Goal: Information Seeking & Learning: Learn about a topic

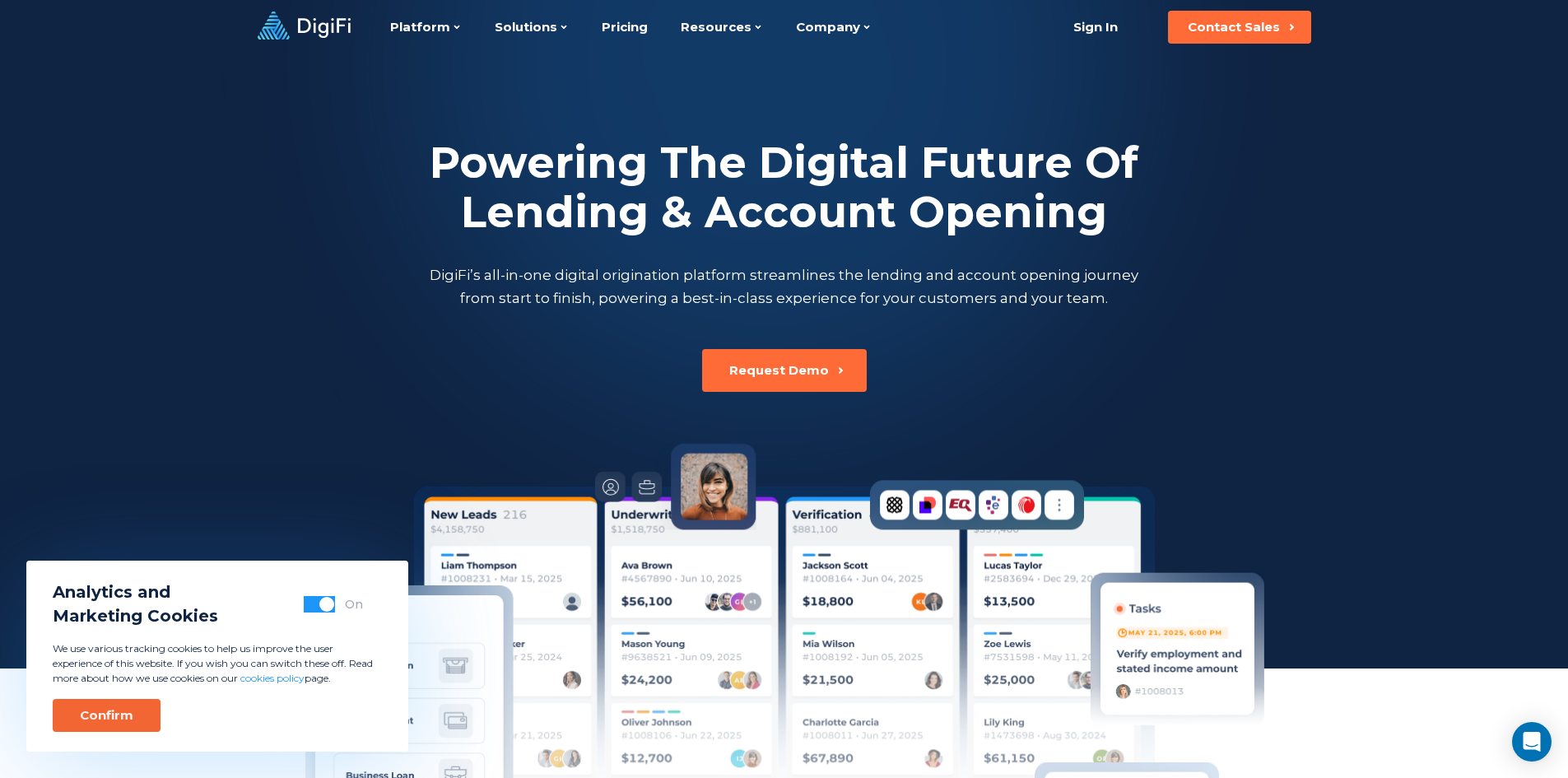
click at [89, 706] on button "Confirm" at bounding box center [106, 715] width 108 height 33
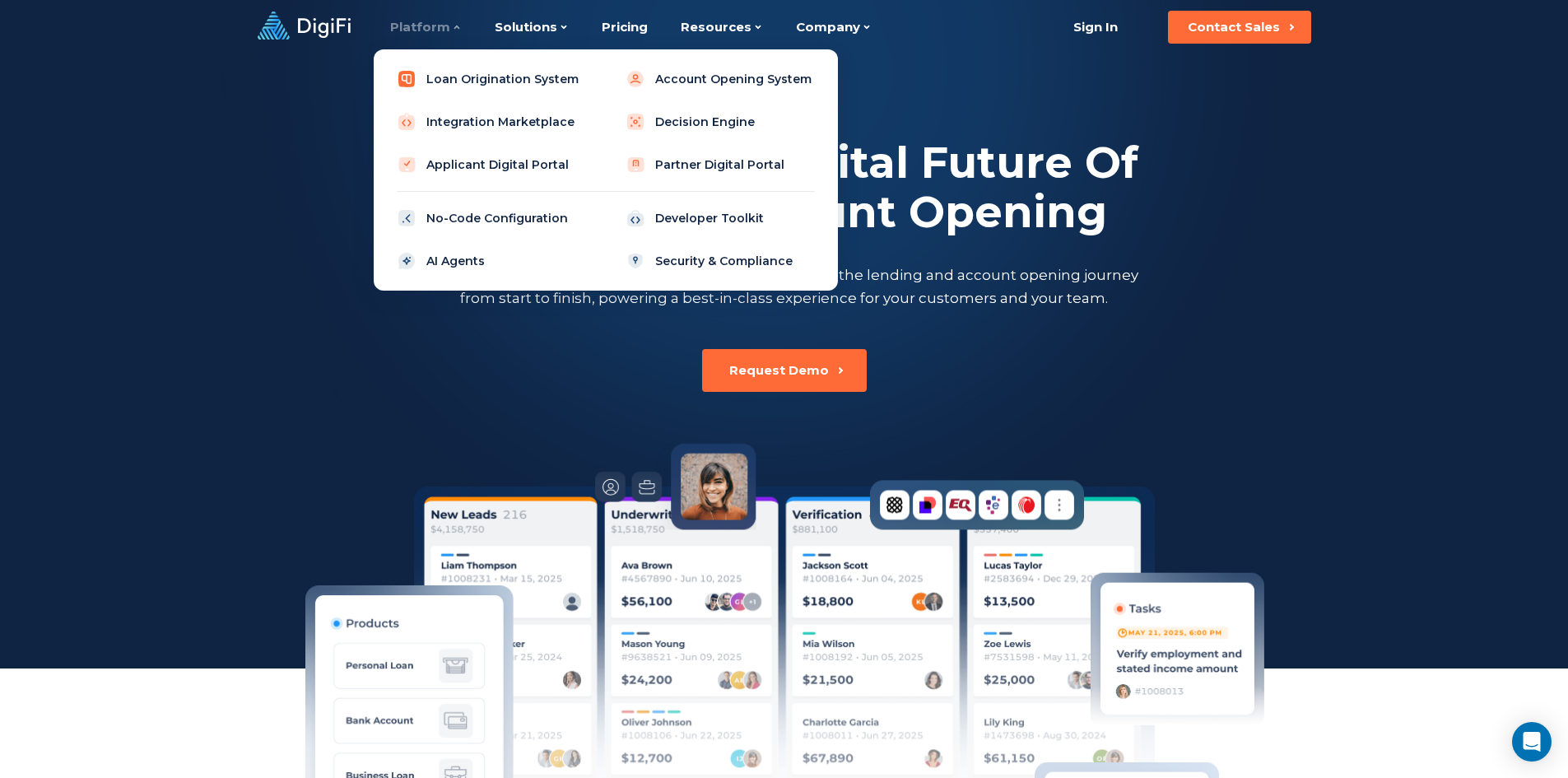
click at [461, 76] on link "Loan Origination System" at bounding box center [491, 78] width 209 height 33
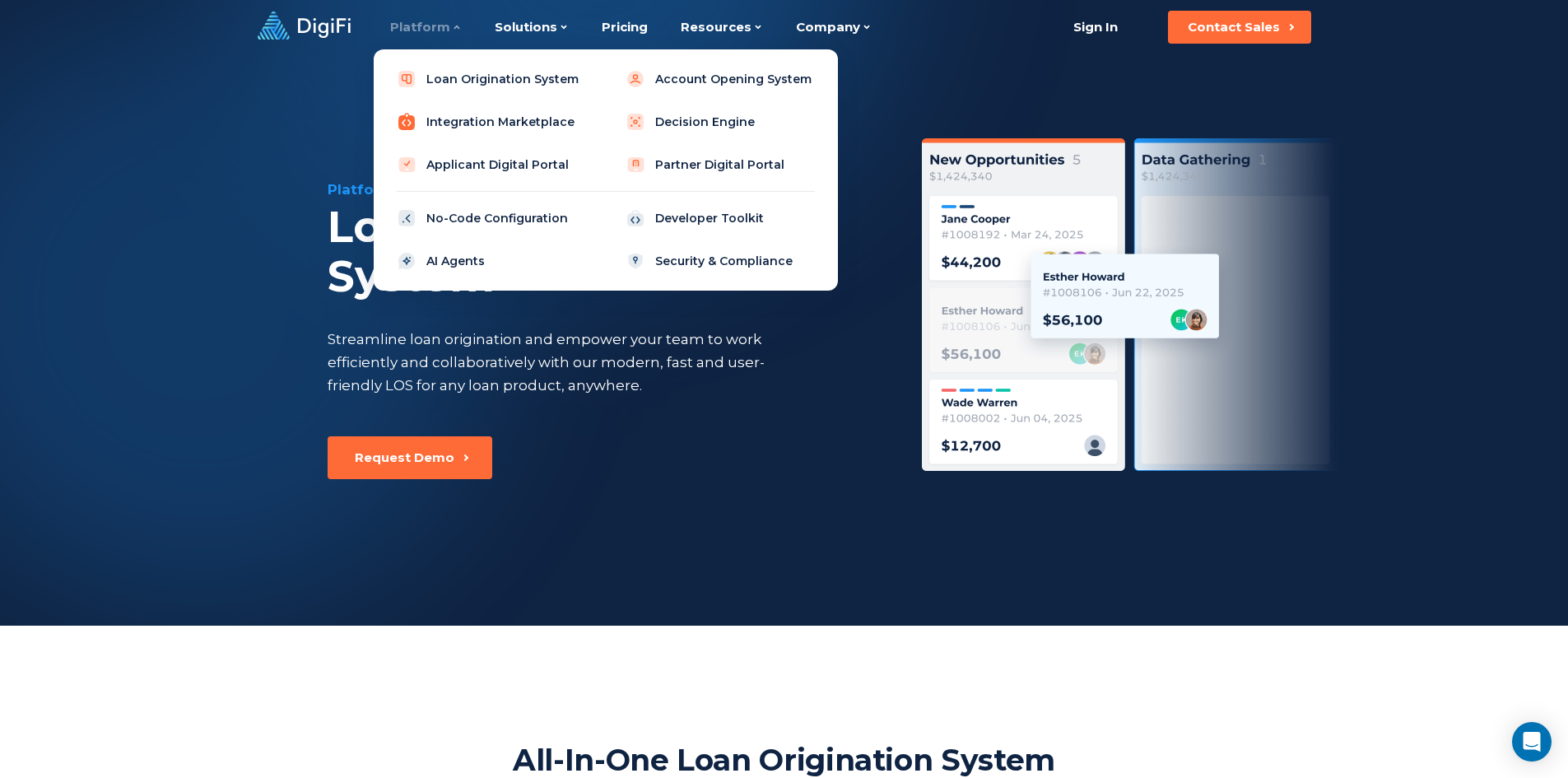
click at [495, 130] on link "Integration Marketplace" at bounding box center [491, 121] width 209 height 33
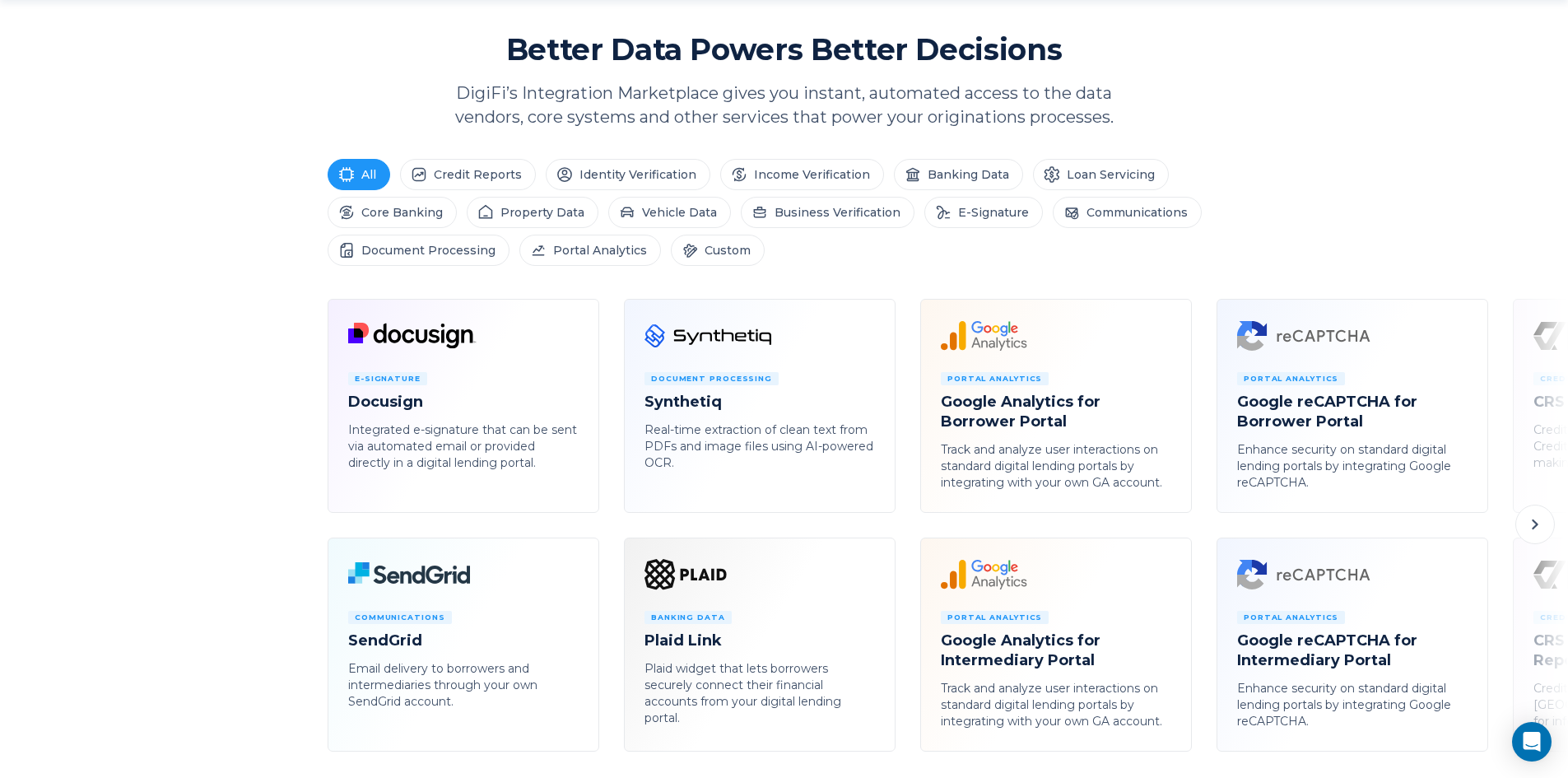
scroll to position [741, 0]
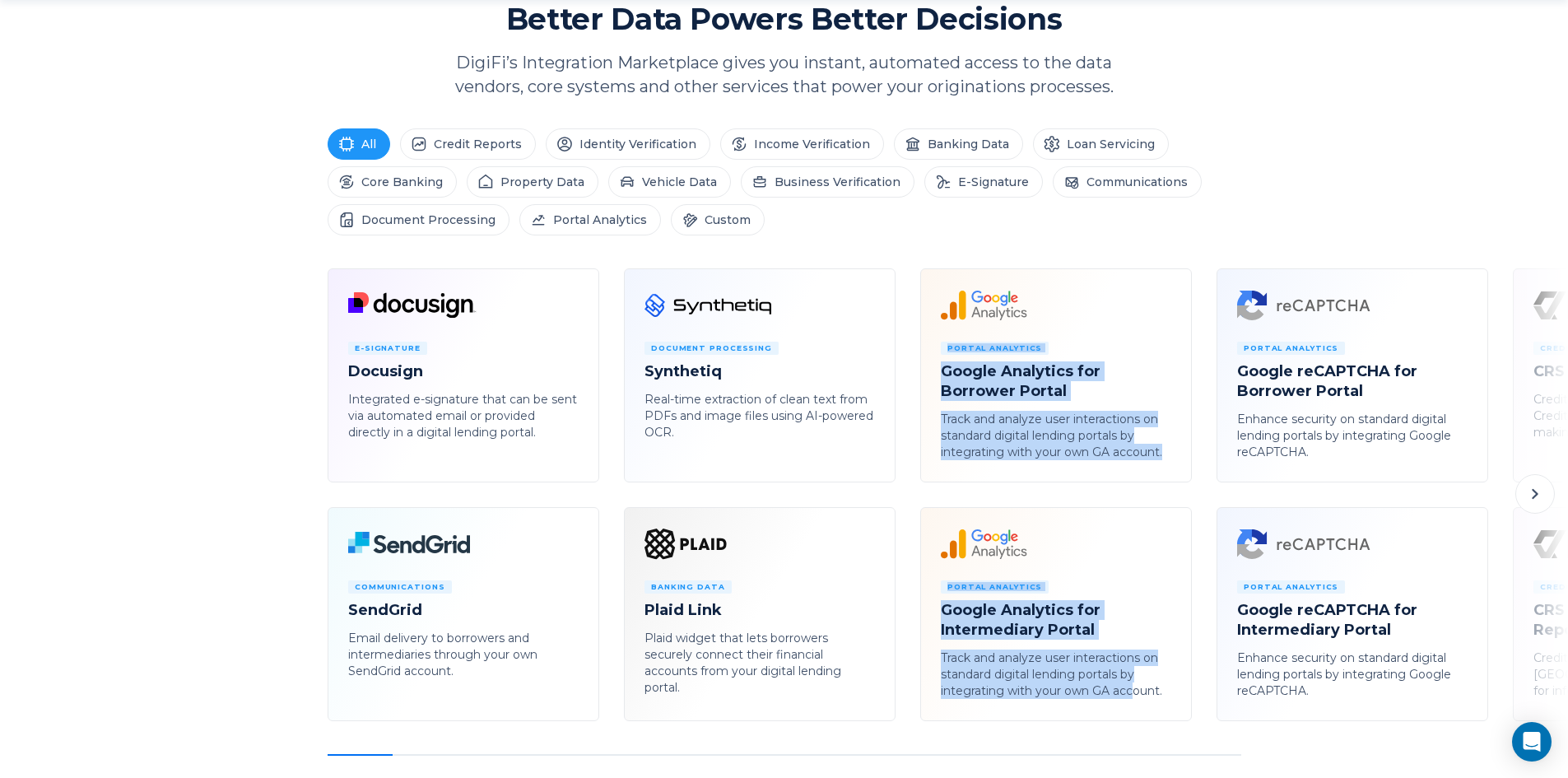
drag, startPoint x: 1133, startPoint y: 729, endPoint x: 804, endPoint y: 710, distance: 329.5
click at [804, 710] on div "E-Signature Docusign Integrated e-signature that can be sent via automated emai…" at bounding box center [784, 512] width 1568 height 487
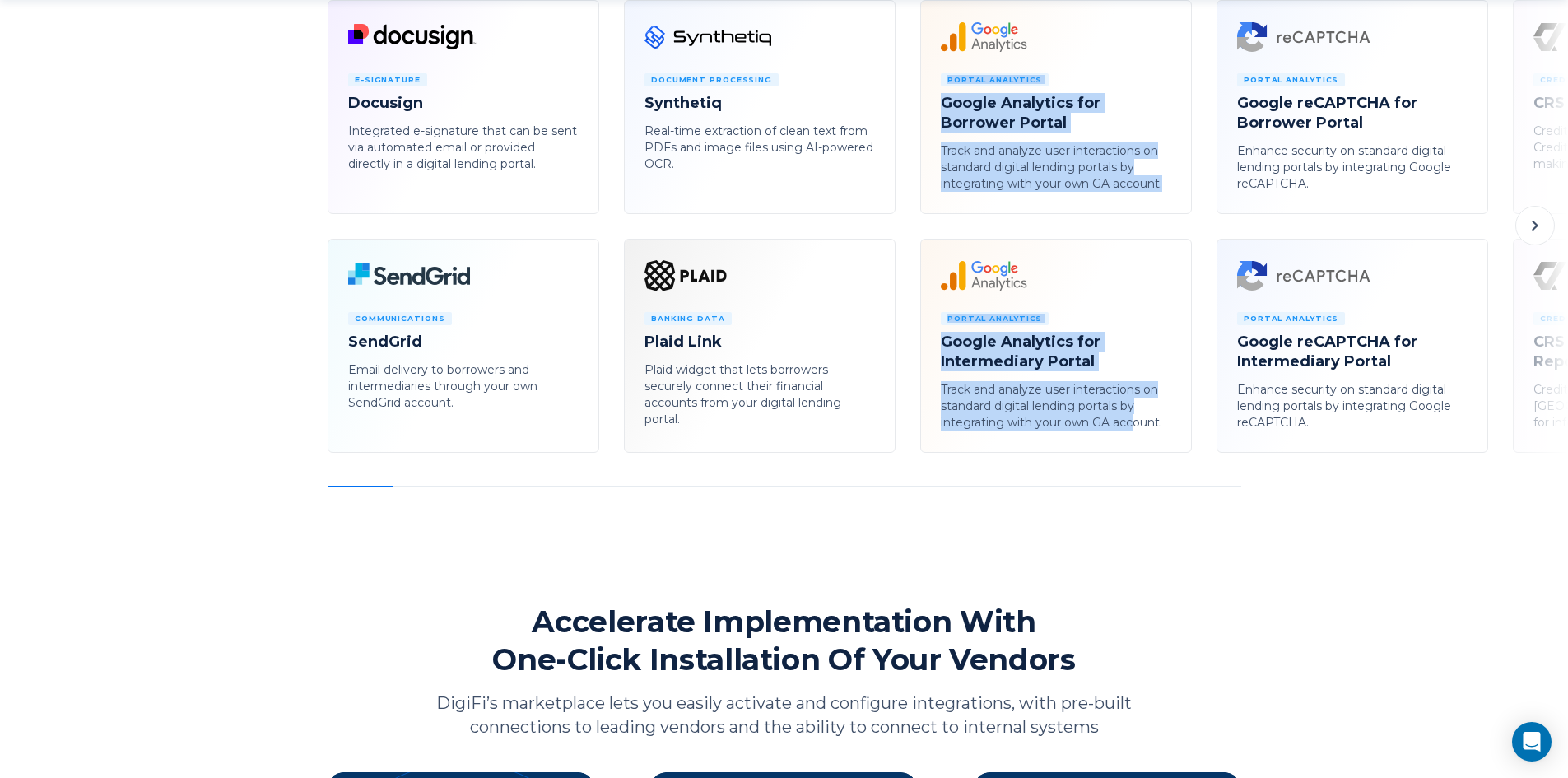
scroll to position [1071, 0]
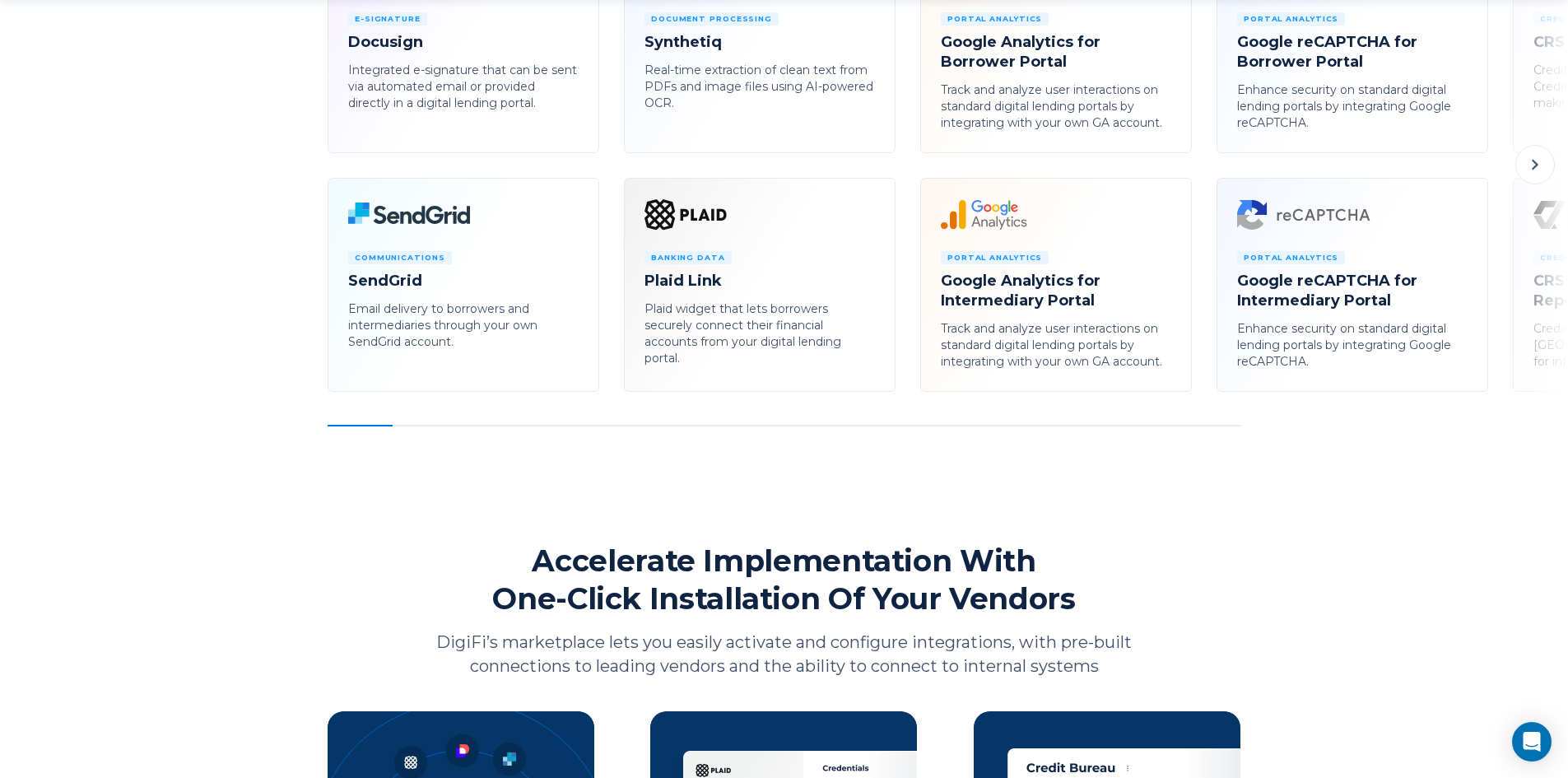
click at [1123, 424] on div "E-Signature Docusign Integrated e-signature that can be sent via automated emai…" at bounding box center [784, 183] width 1568 height 487
drag, startPoint x: 371, startPoint y: 423, endPoint x: 538, endPoint y: 427, distance: 167.0
click at [538, 427] on div "Platform Integration Marketplace Seamlessly connect to third-party services usi…" at bounding box center [784, 464] width 1568 height 3071
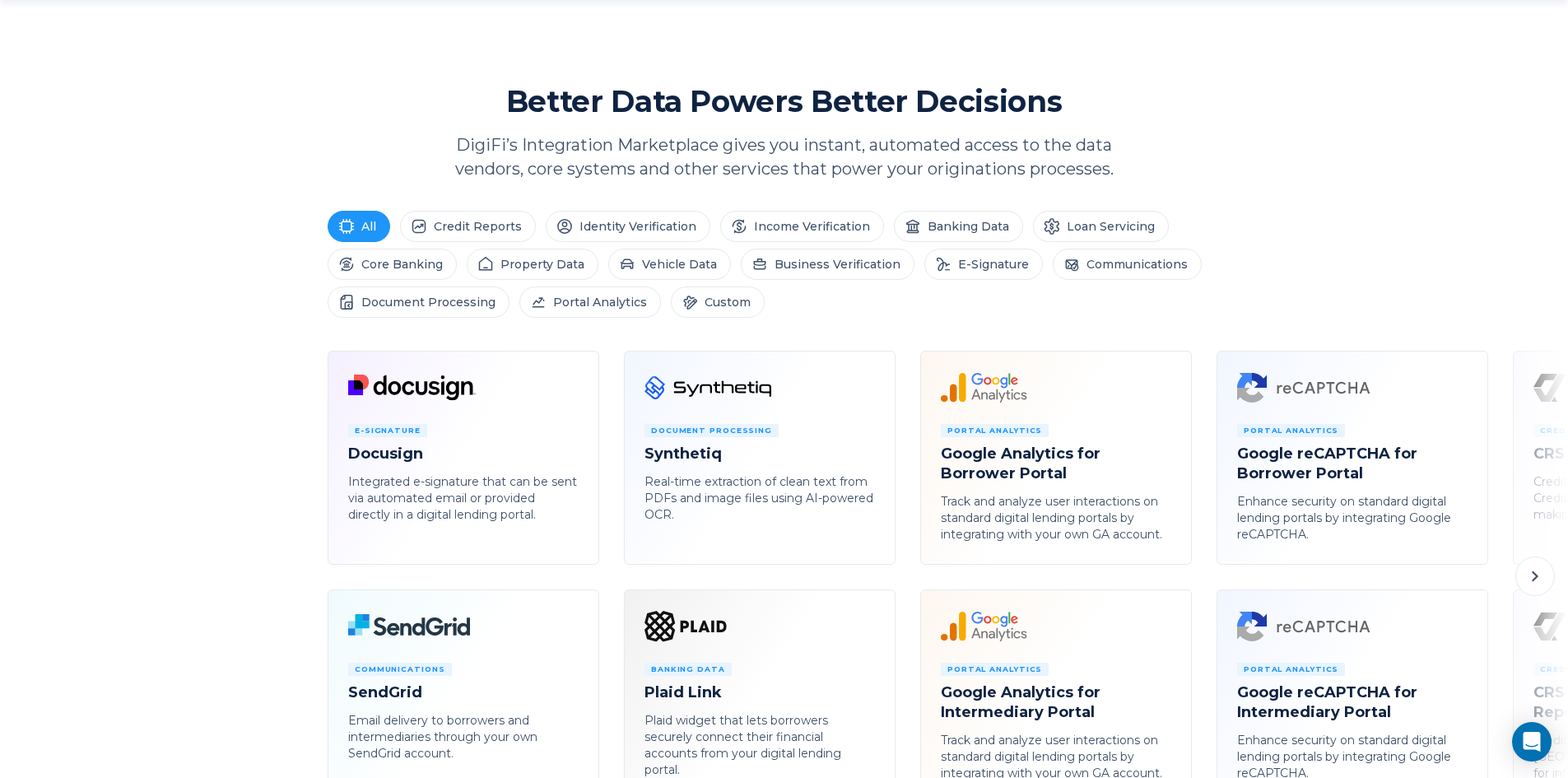
scroll to position [741, 0]
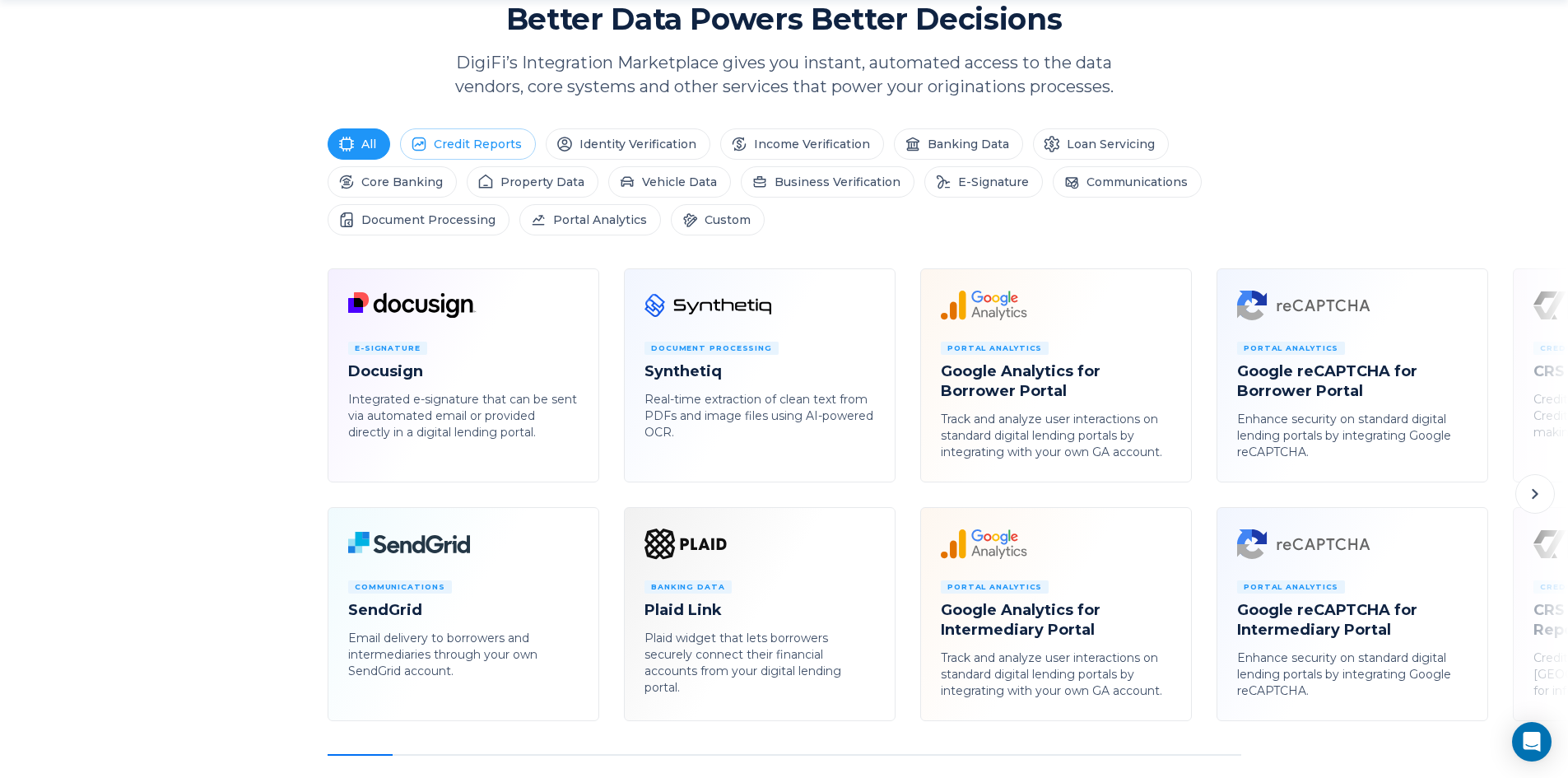
click at [479, 148] on li "Credit Reports" at bounding box center [467, 144] width 136 height 32
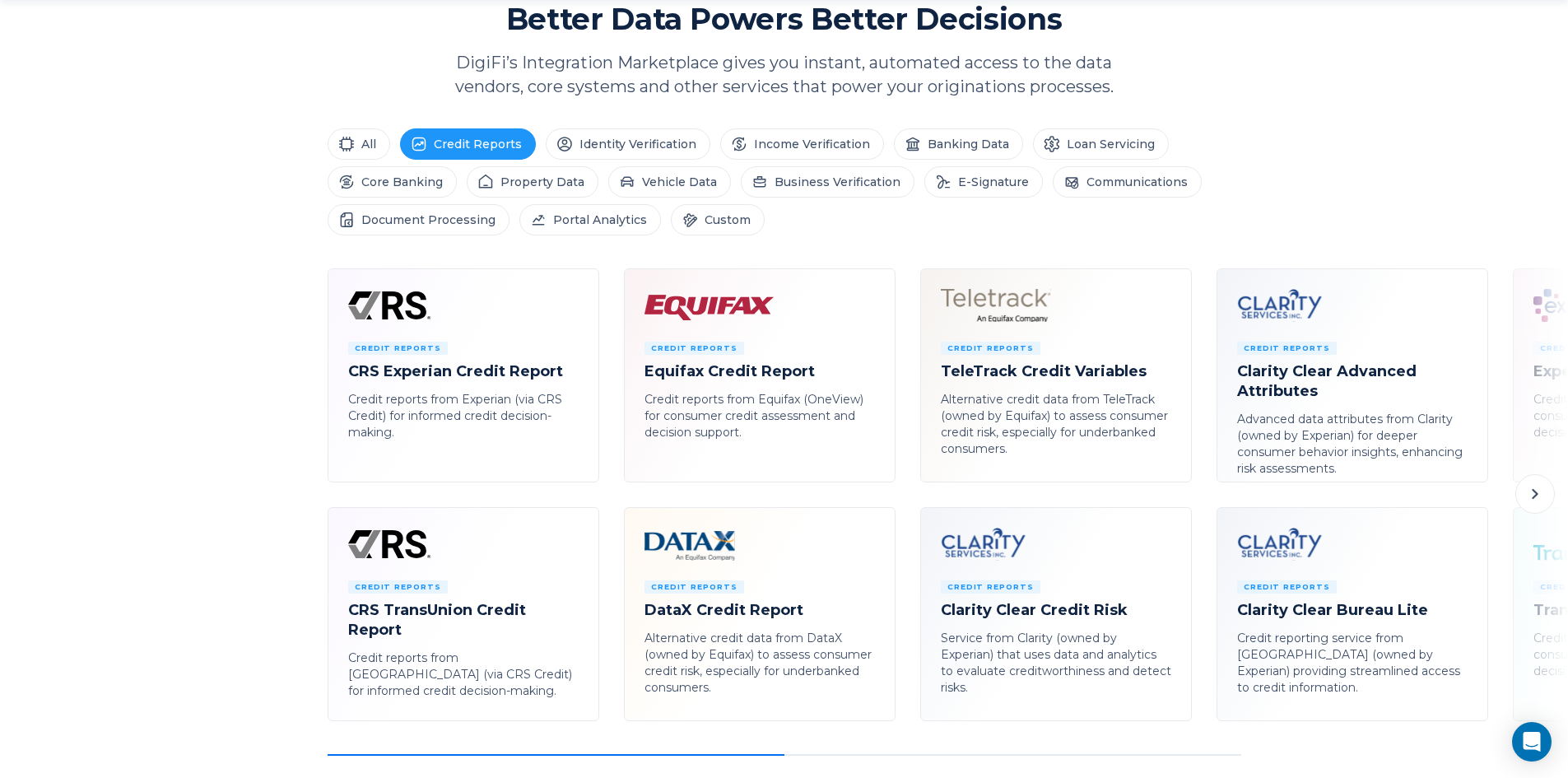
click at [1528, 498] on icon at bounding box center [1535, 494] width 20 height 20
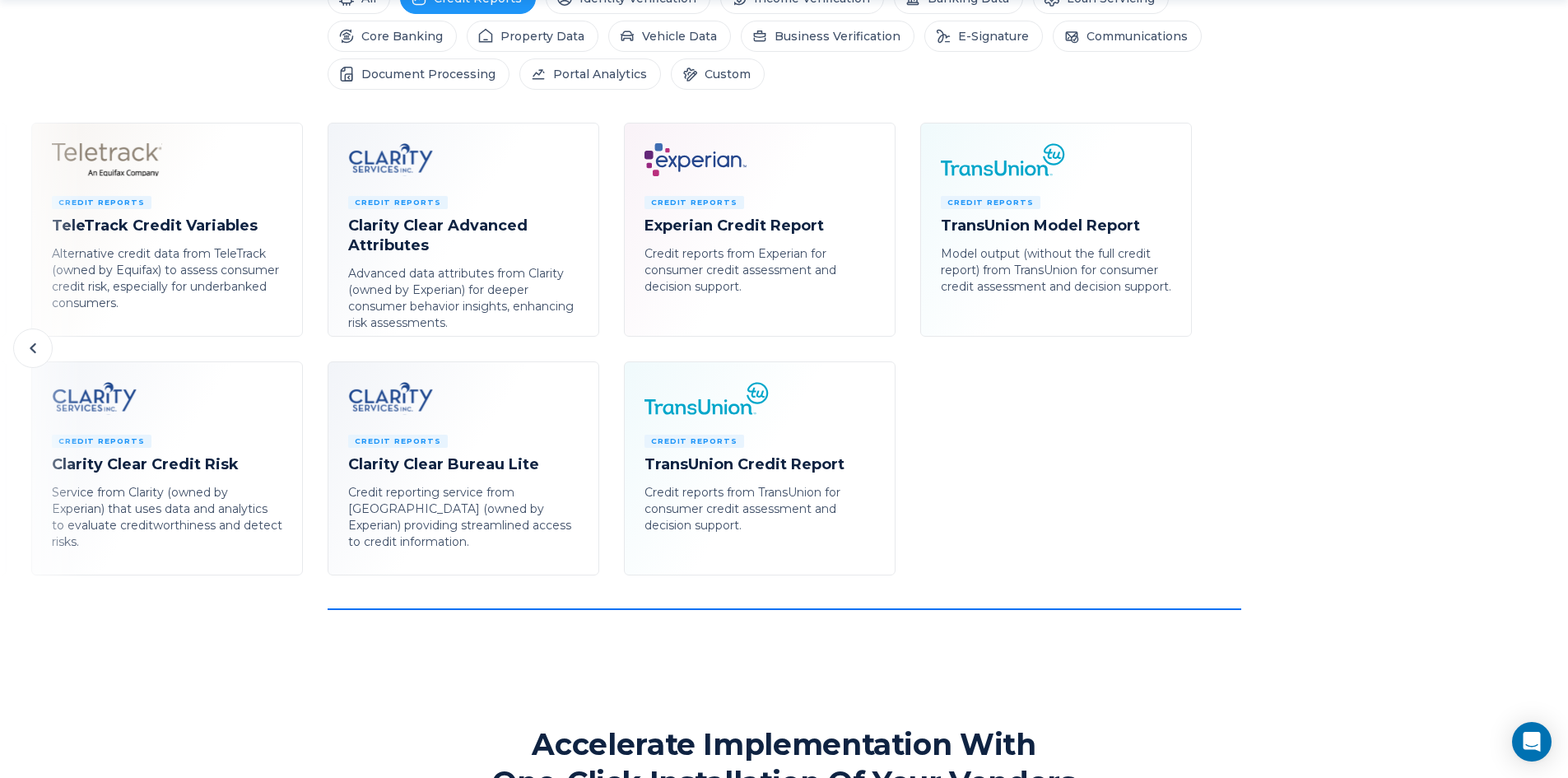
scroll to position [906, 0]
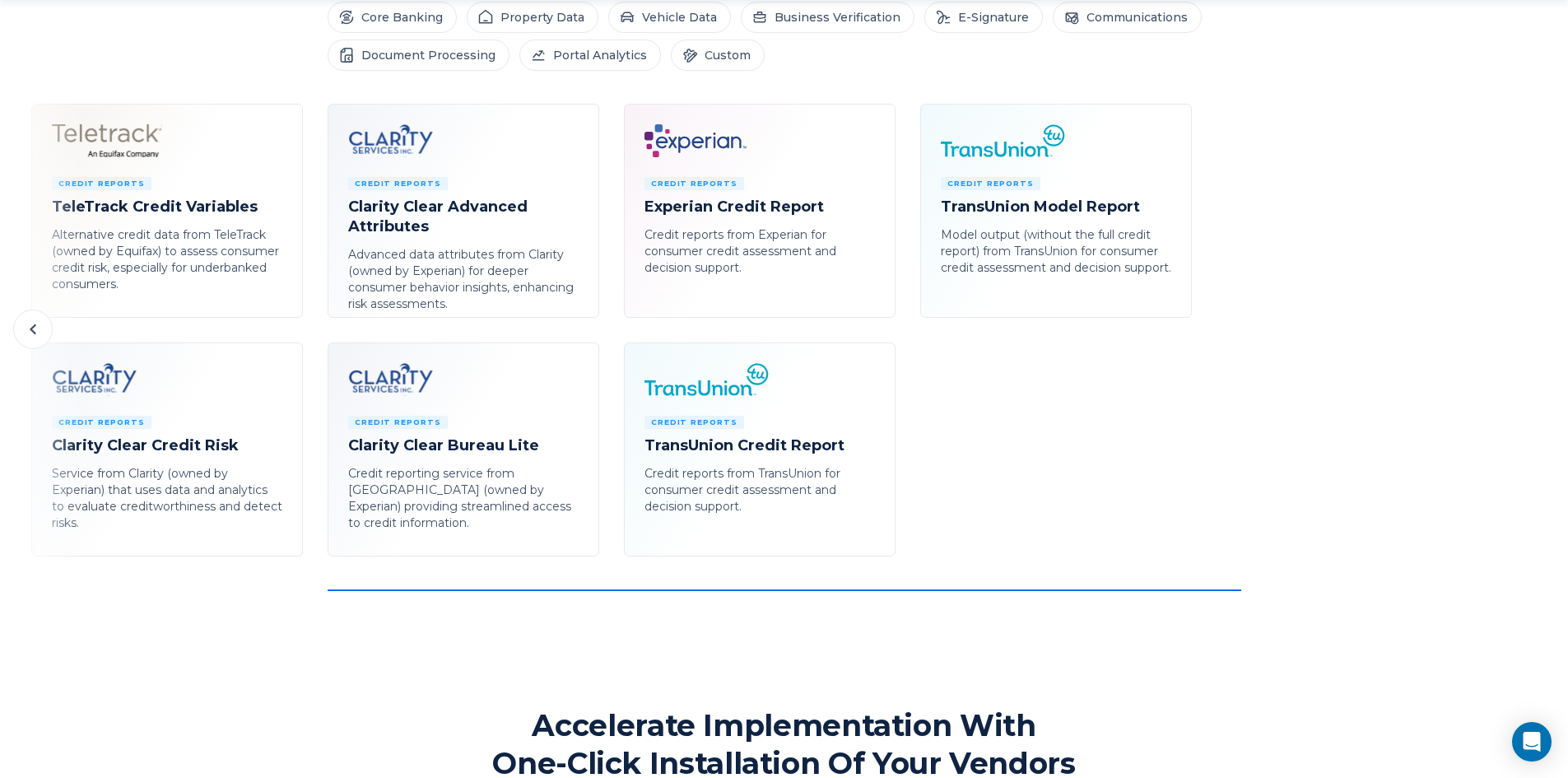
click at [27, 327] on icon at bounding box center [33, 329] width 20 height 20
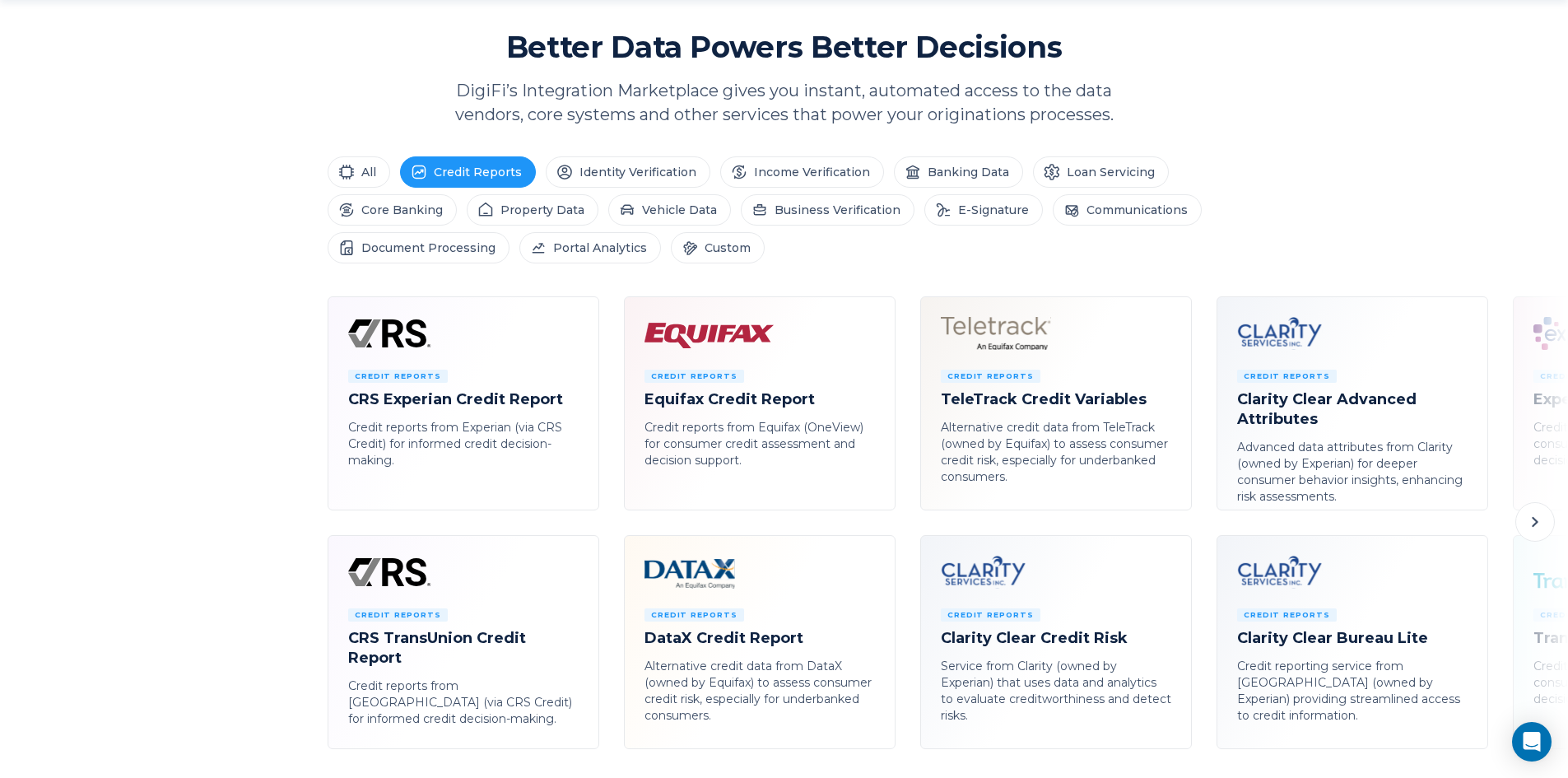
scroll to position [824, 0]
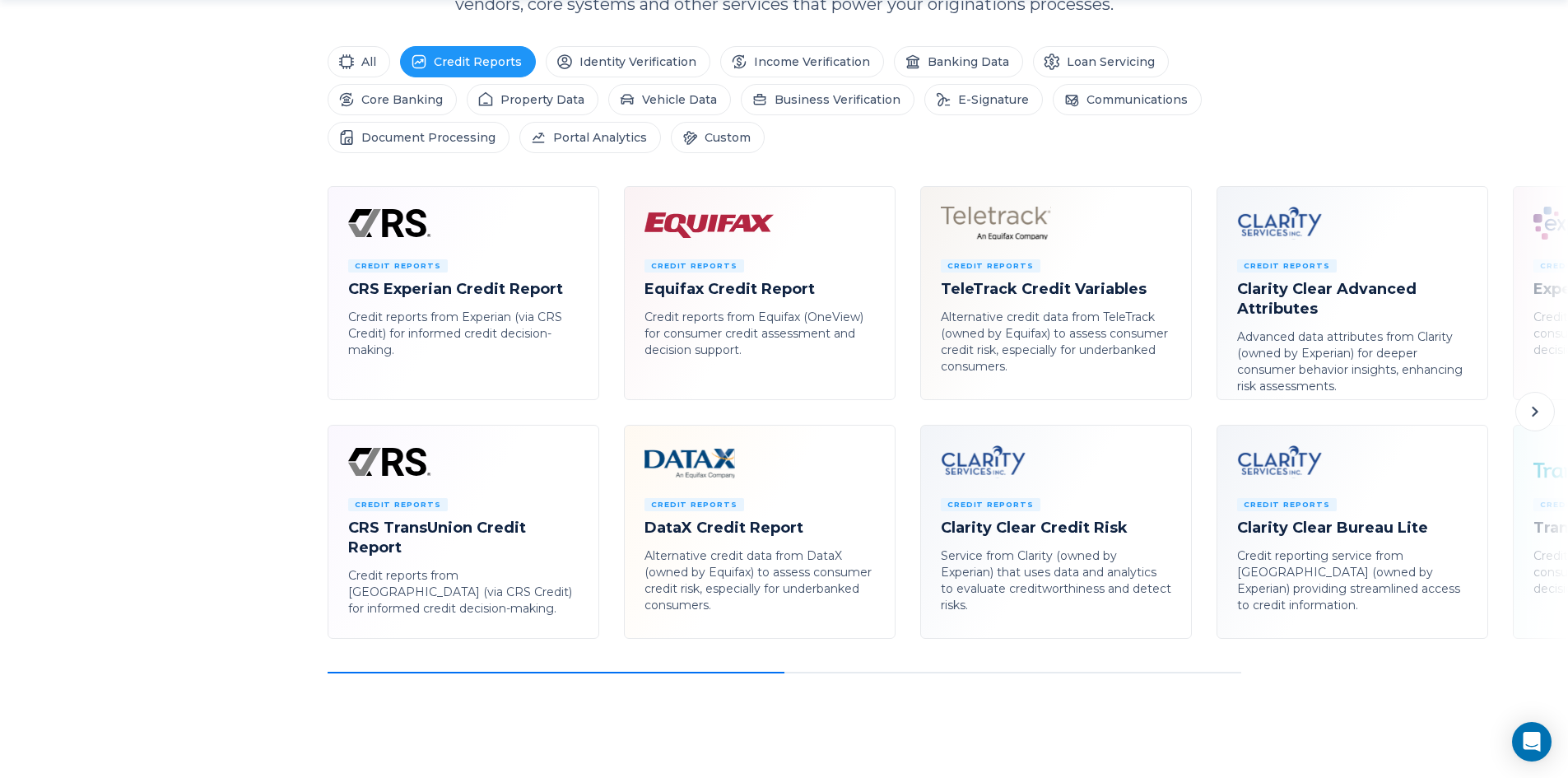
drag, startPoint x: 781, startPoint y: 672, endPoint x: 922, endPoint y: 678, distance: 141.1
click at [922, 678] on div "Platform Integration Marketplace Seamlessly connect to third-party services usi…" at bounding box center [784, 712] width 1568 height 3071
drag, startPoint x: 754, startPoint y: 672, endPoint x: 854, endPoint y: 678, distance: 100.2
click at [841, 678] on div "Platform Integration Marketplace Seamlessly connect to third-party services usi…" at bounding box center [784, 712] width 1568 height 3071
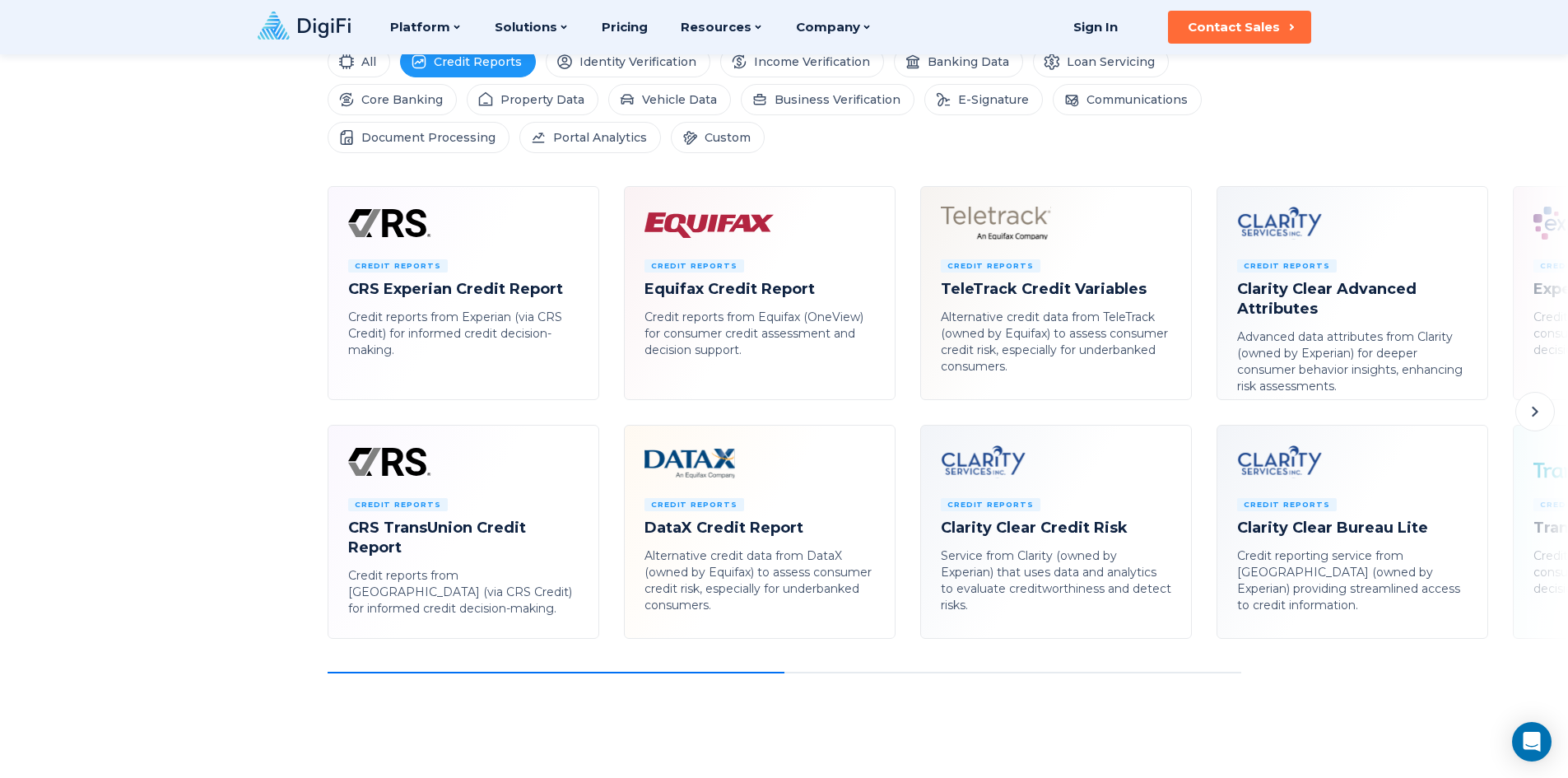
scroll to position [741, 0]
